Goal: Check status: Check status

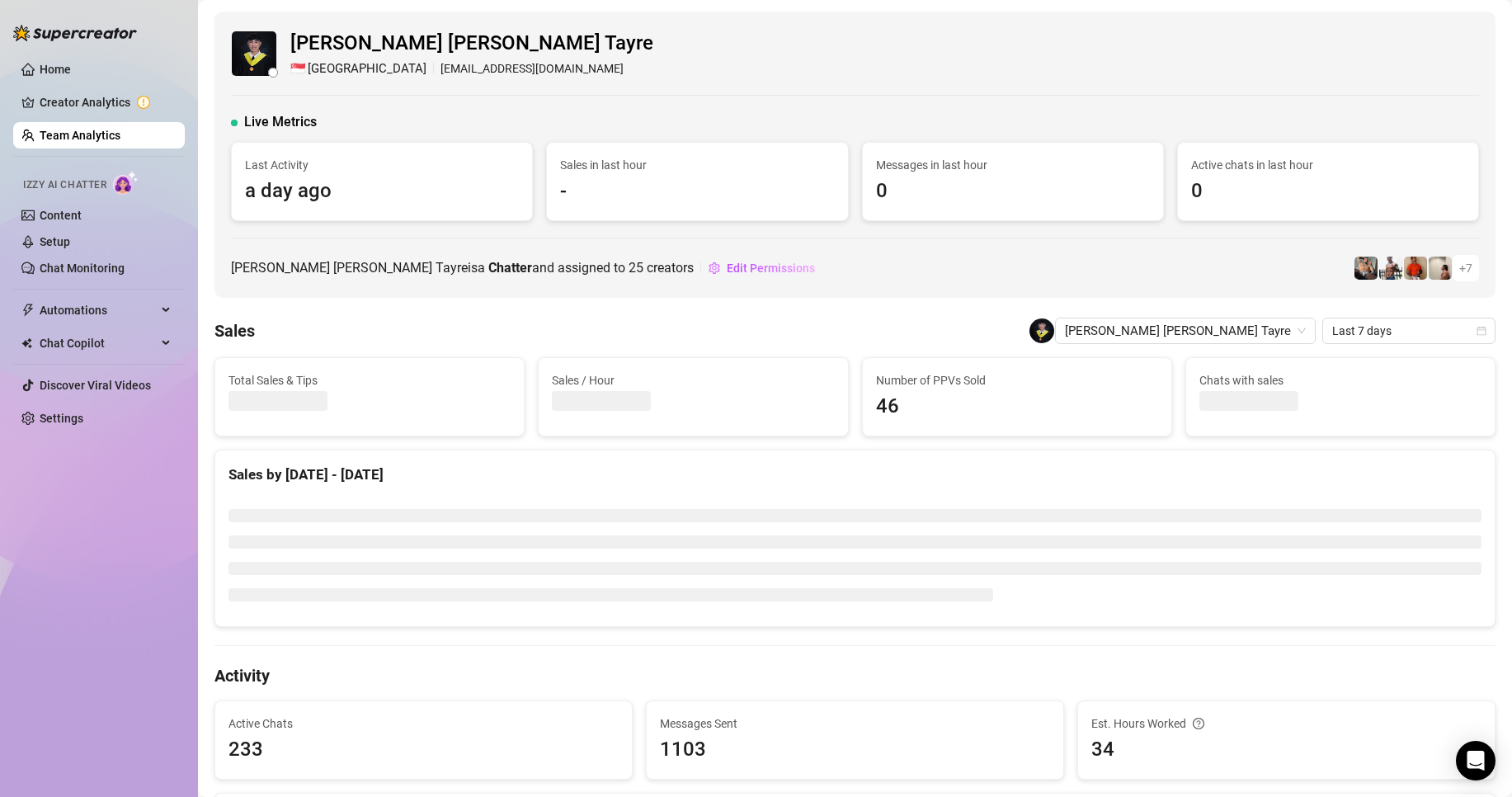
click at [127, 525] on div "Home Creator Analytics Team Analytics Izzy AI Chatter Content Setup Chat Monito…" at bounding box center [98, 391] width 171 height 783
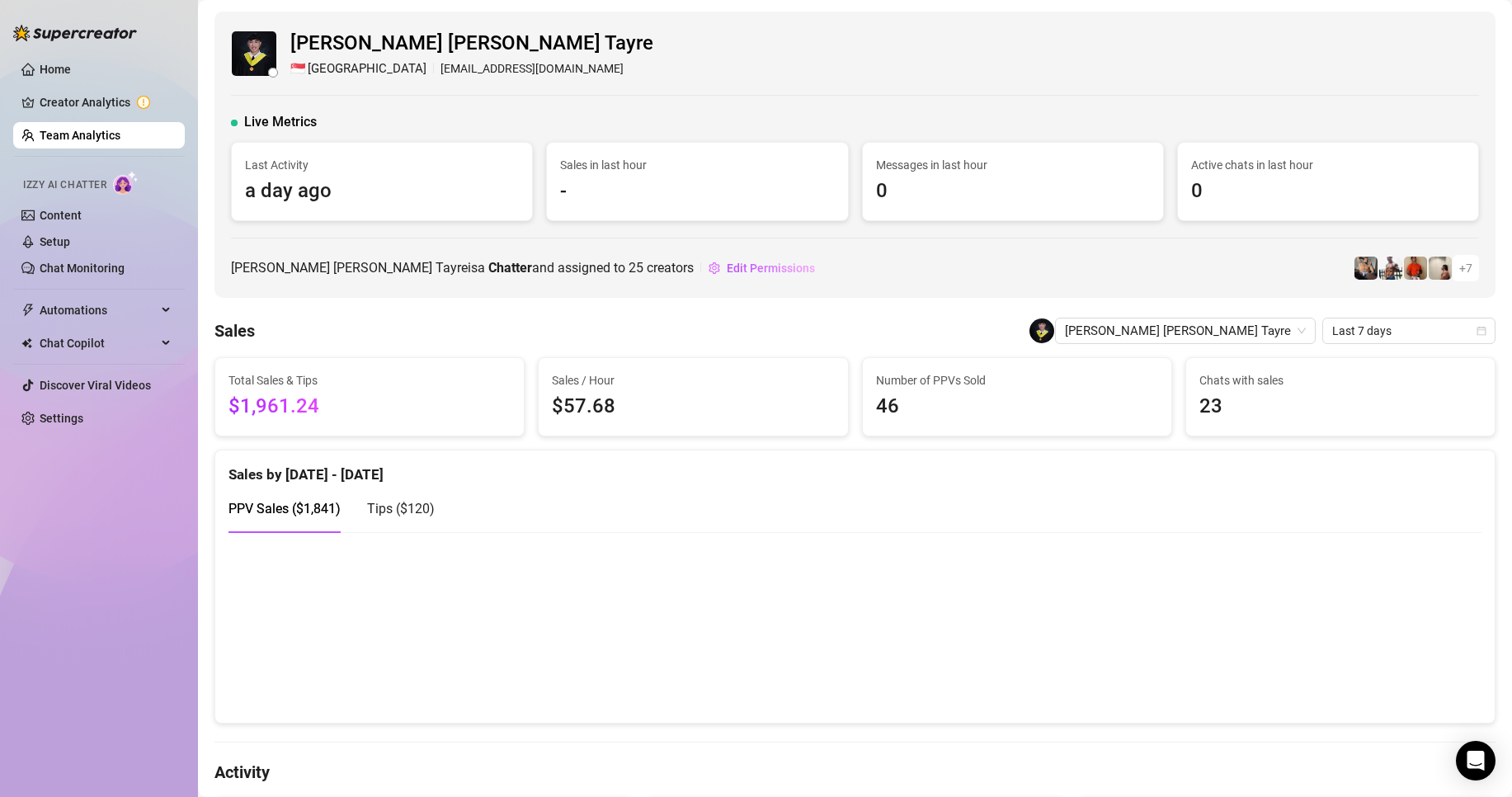
click at [105, 129] on link "Team Analytics" at bounding box center [79, 135] width 80 height 13
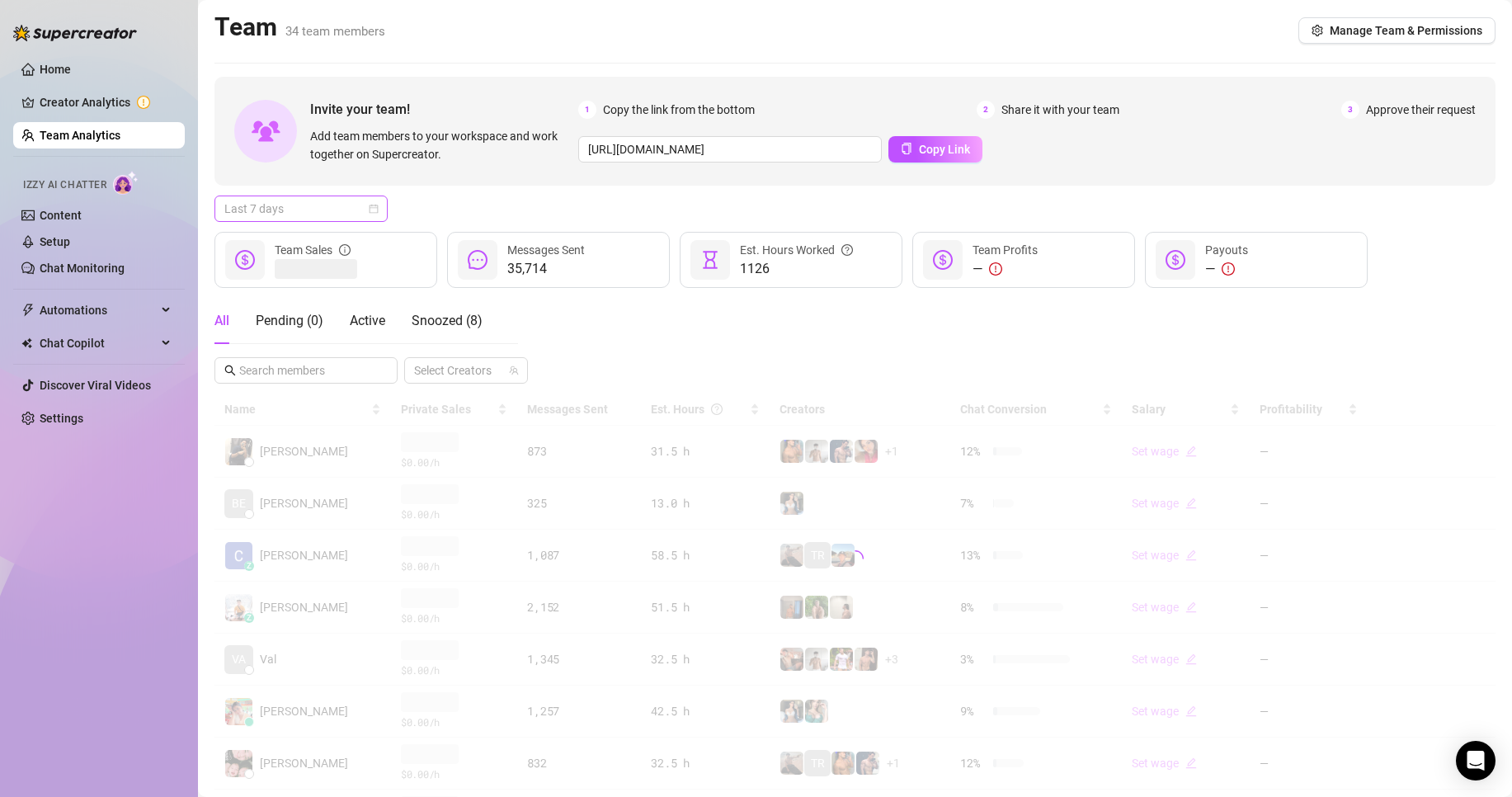
click at [293, 196] on div "Last 7 days" at bounding box center [301, 209] width 173 height 27
click at [269, 344] on div "Custom date" at bounding box center [301, 346] width 147 height 18
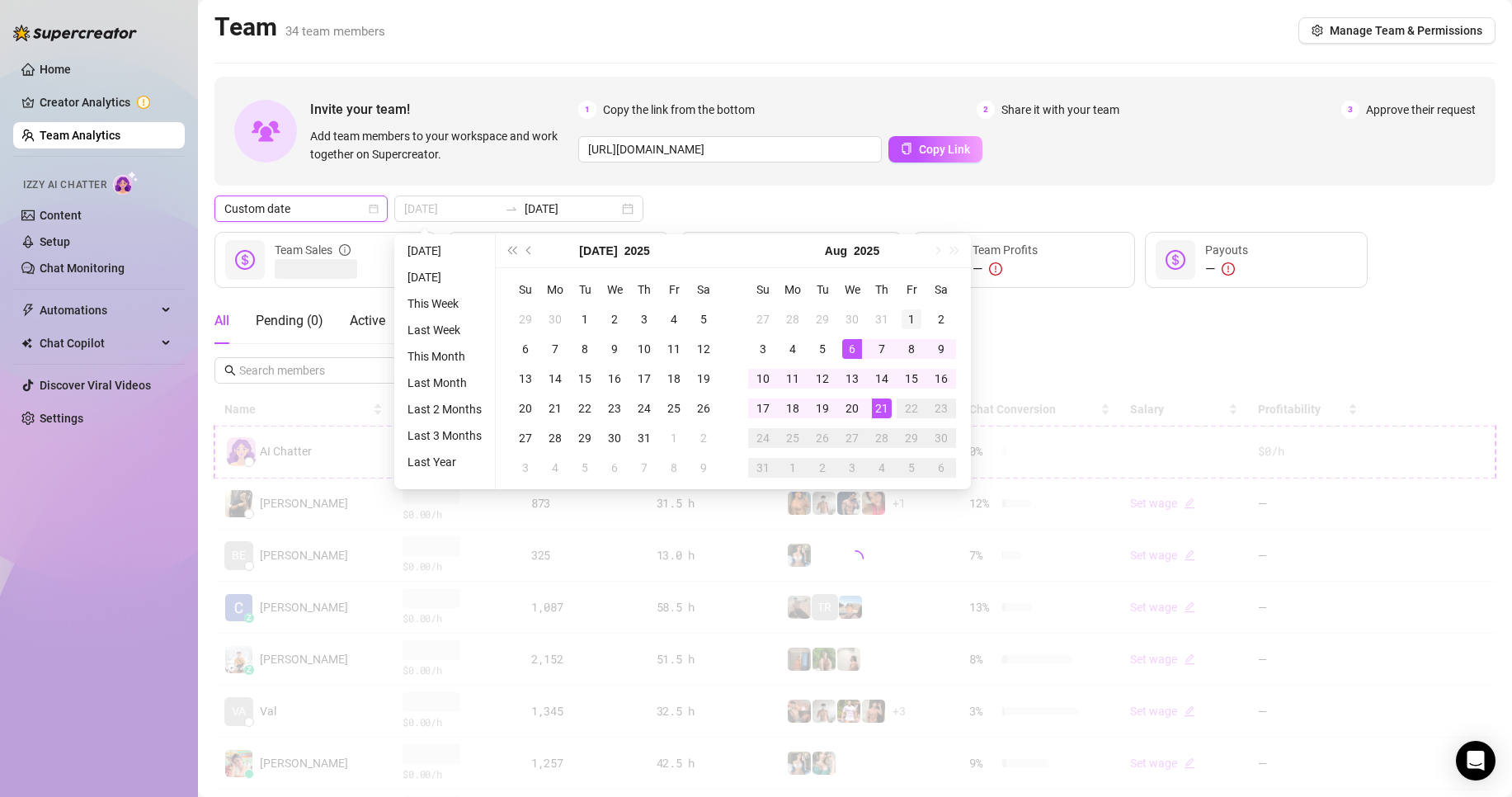
type input "[DATE]"
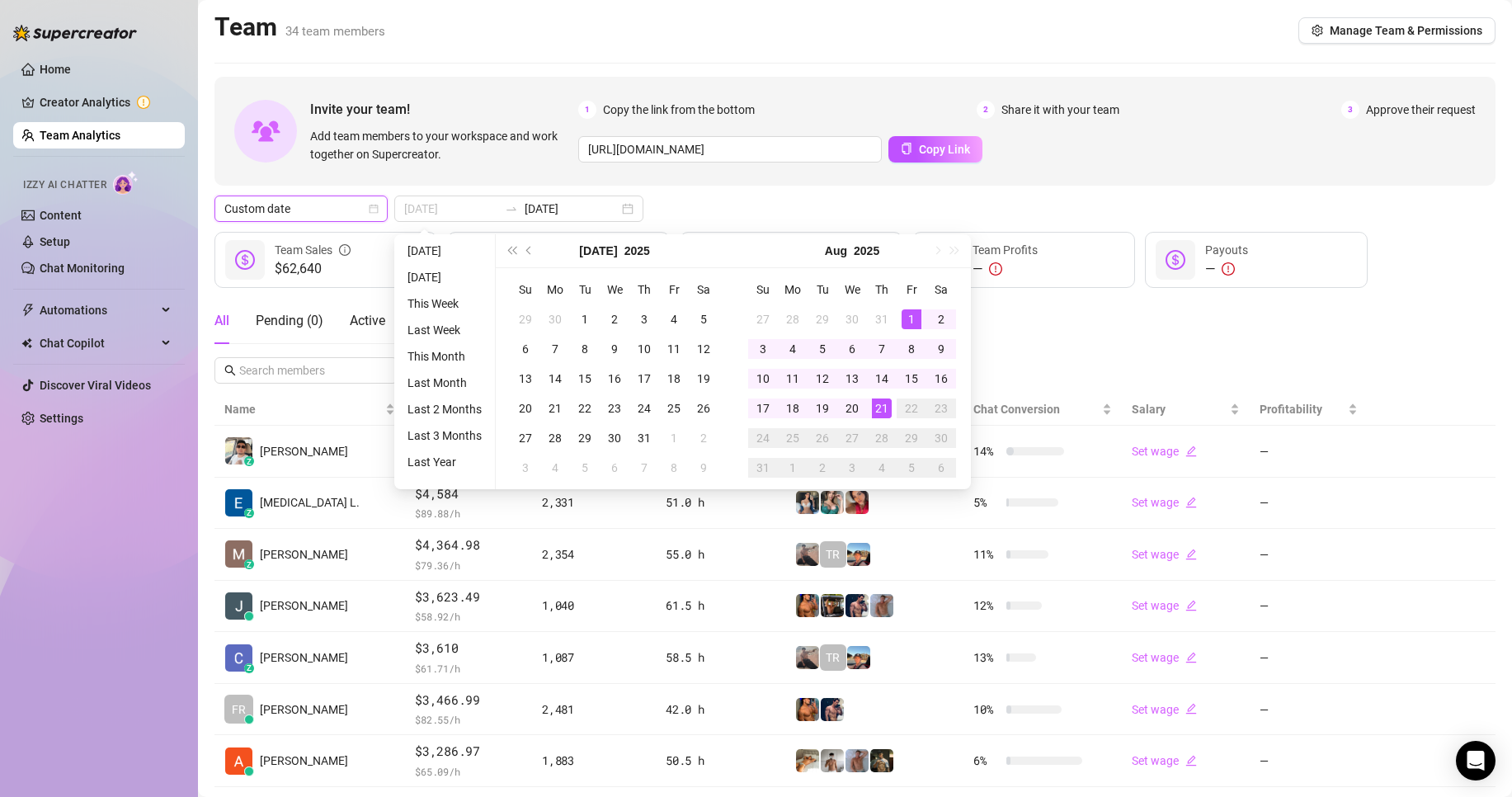
click at [913, 312] on div "1" at bounding box center [911, 319] width 20 height 20
type input "[DATE]"
click at [876, 406] on div "21" at bounding box center [882, 408] width 20 height 20
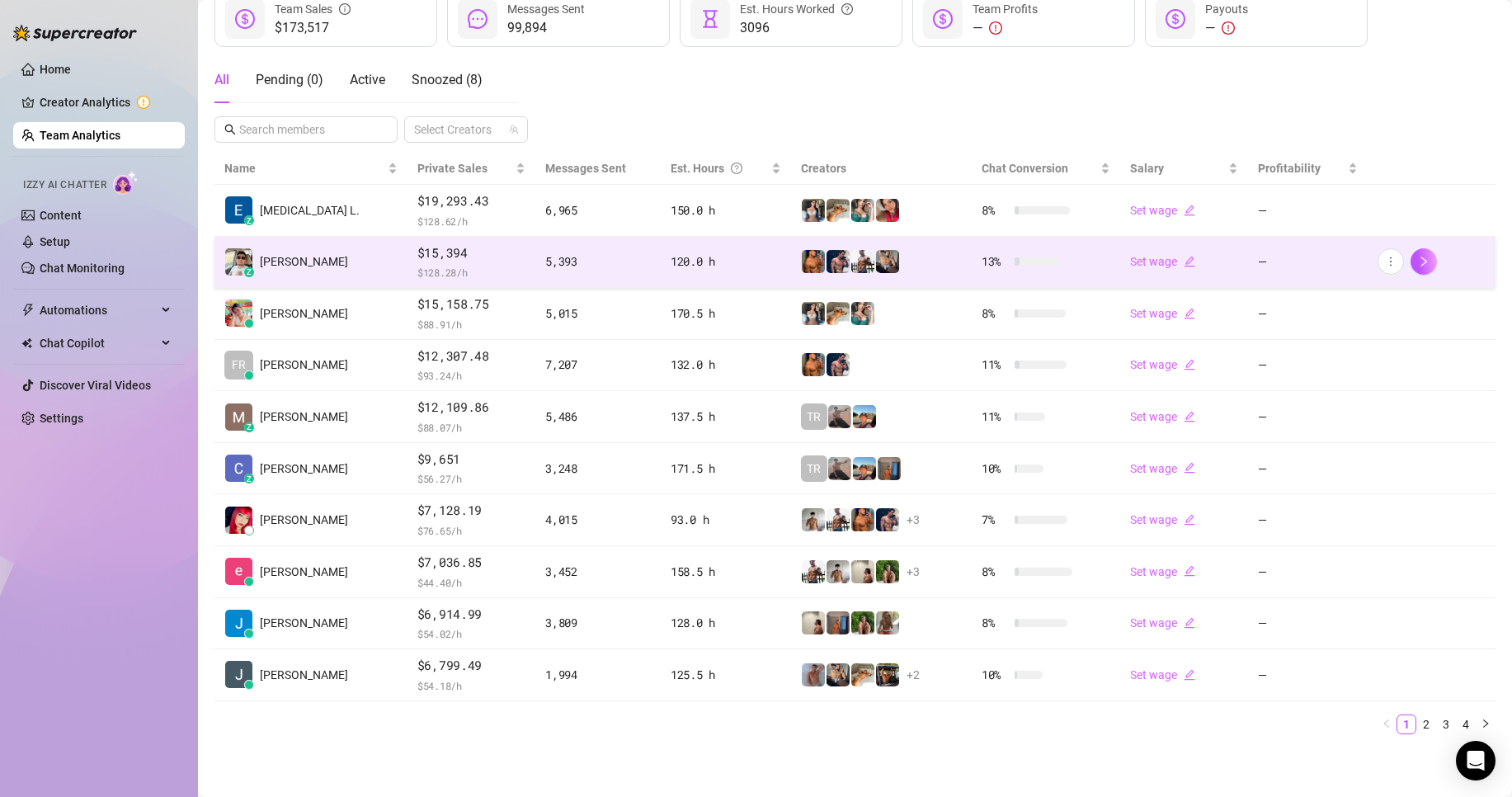
scroll to position [241, 0]
